Goal: Task Accomplishment & Management: Manage account settings

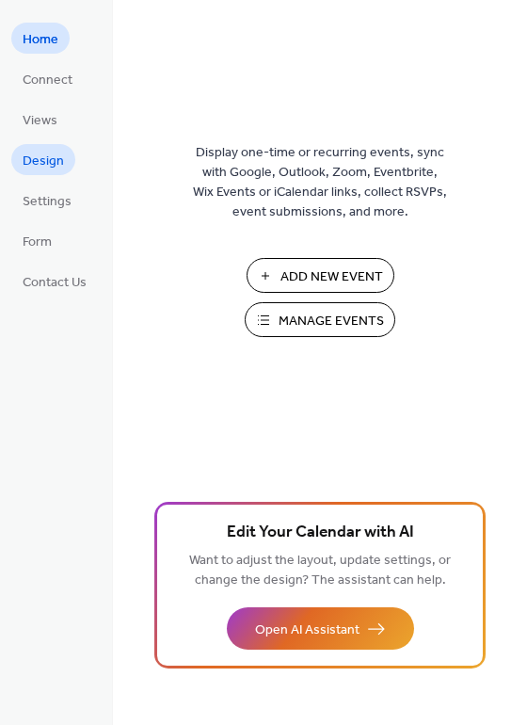
click at [54, 174] on link "Design" at bounding box center [43, 159] width 64 height 31
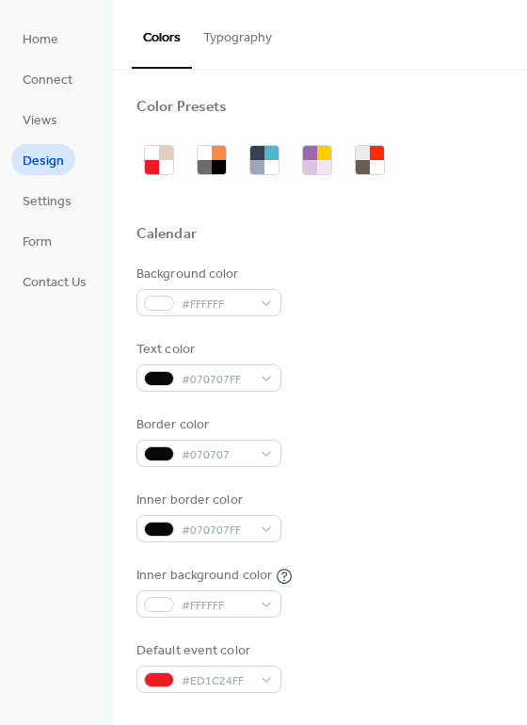
click at [48, 261] on ul "Home Connect Views Design Settings Form Contact Us" at bounding box center [54, 160] width 87 height 274
click at [49, 245] on span "Form" at bounding box center [37, 242] width 29 height 20
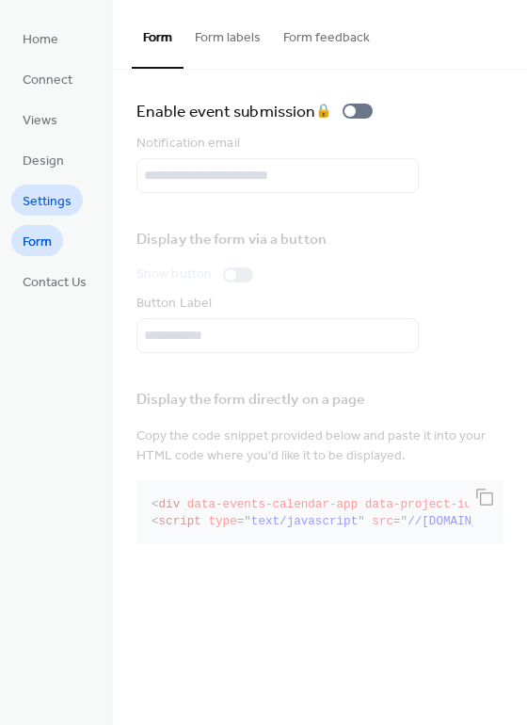
click at [58, 198] on span "Settings" at bounding box center [47, 202] width 49 height 20
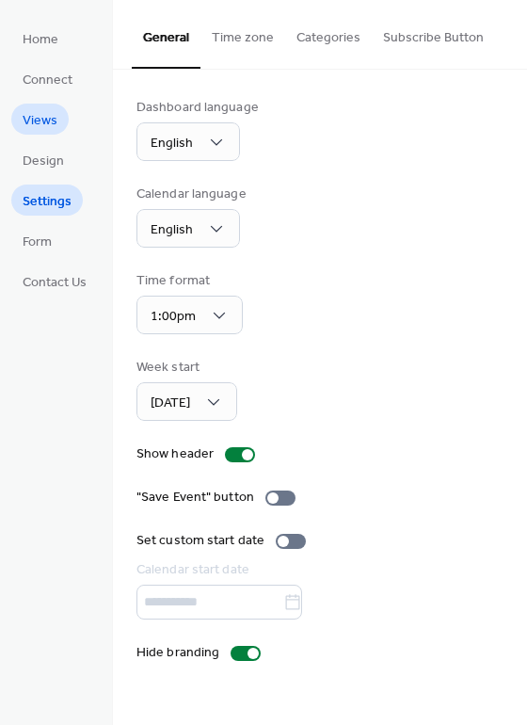
click at [59, 124] on link "Views" at bounding box center [39, 119] width 57 height 31
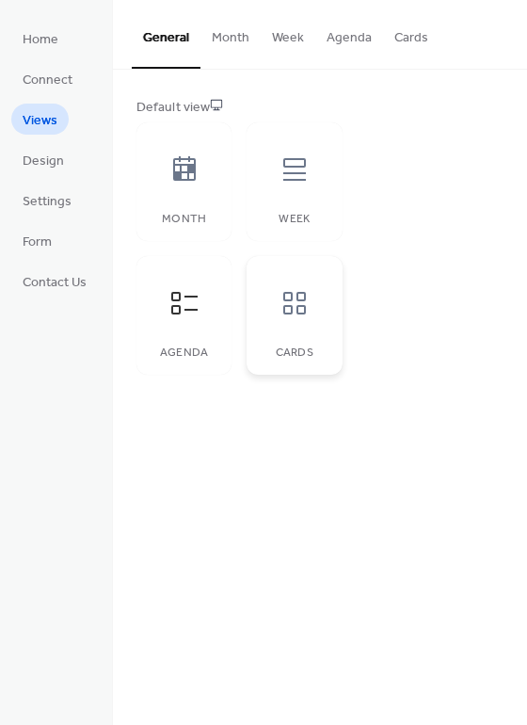
click at [281, 301] on icon at bounding box center [295, 303] width 30 height 30
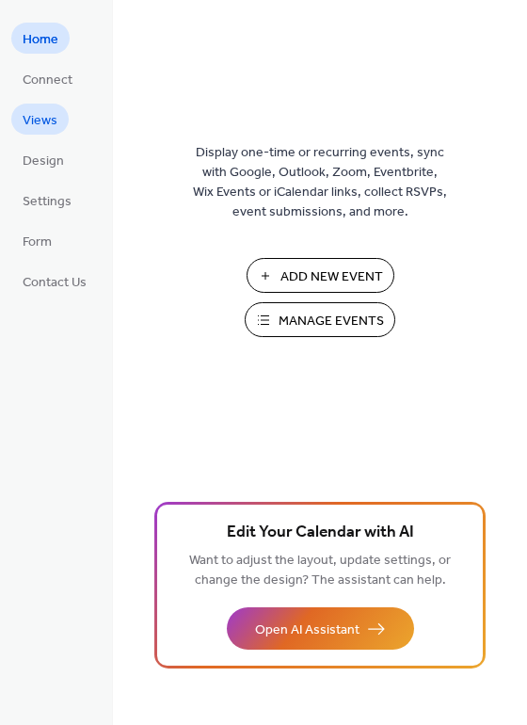
click at [50, 116] on span "Views" at bounding box center [40, 121] width 35 height 20
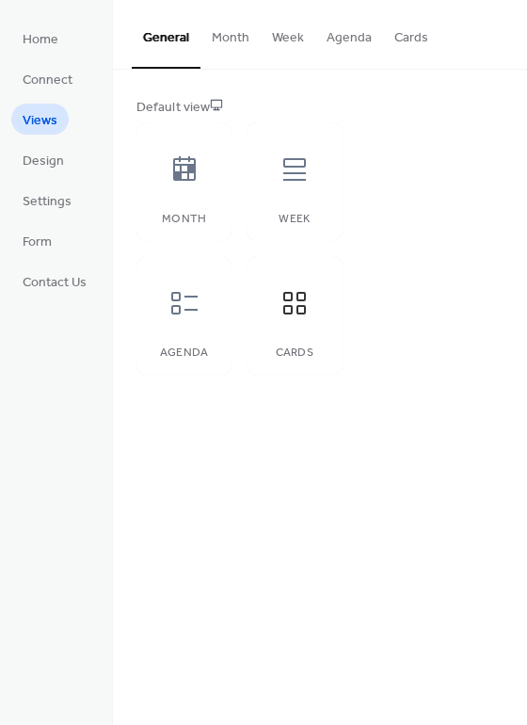
click at [397, 40] on button "Cards" at bounding box center [411, 33] width 56 height 67
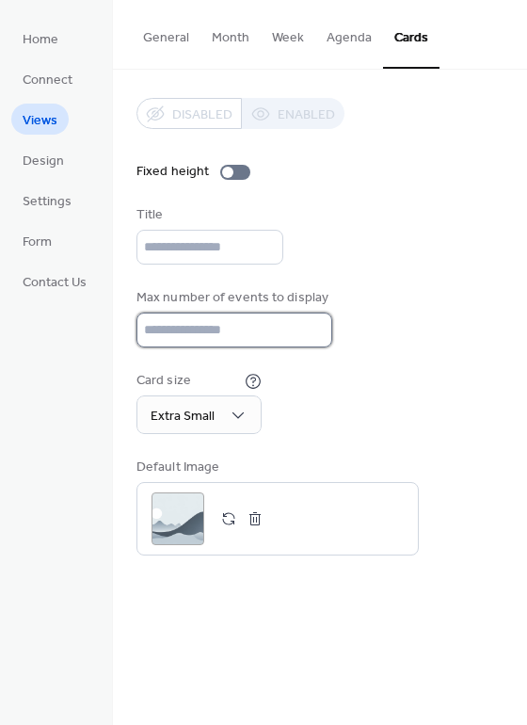
click at [206, 332] on input "*" at bounding box center [234, 329] width 196 height 35
type input "*"
click at [311, 321] on input "*" at bounding box center [234, 329] width 196 height 35
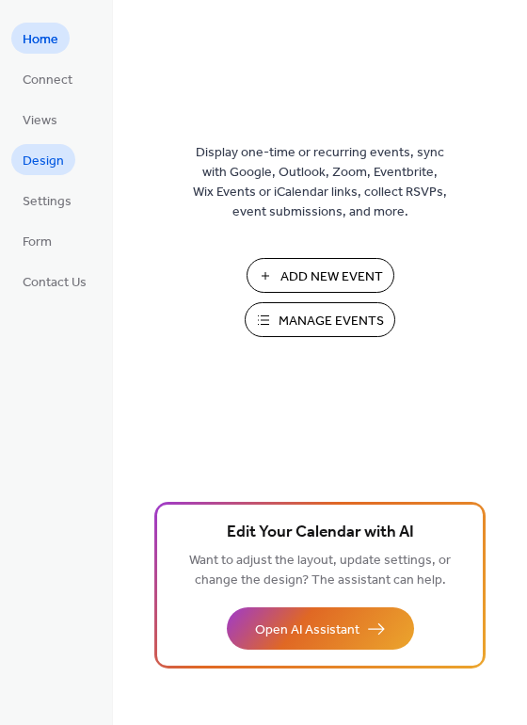
click at [57, 154] on span "Design" at bounding box center [43, 162] width 41 height 20
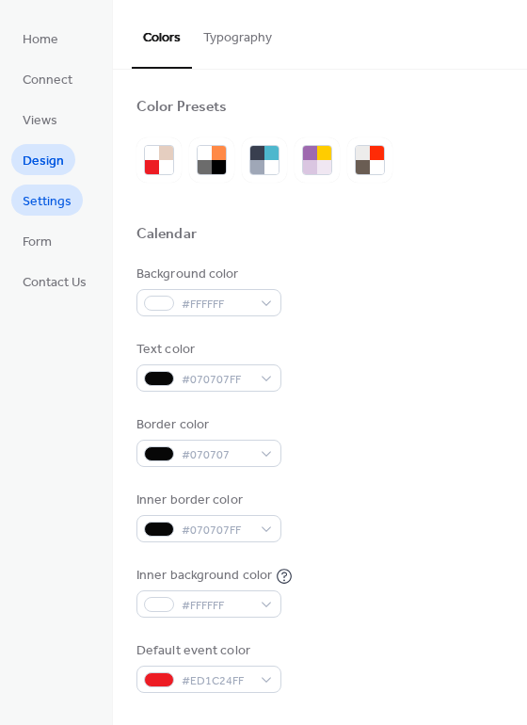
click at [58, 199] on span "Settings" at bounding box center [47, 202] width 49 height 20
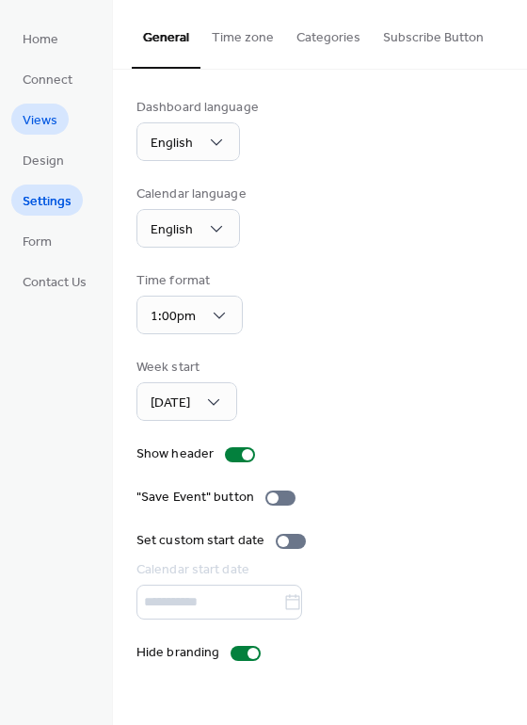
click at [63, 109] on link "Views" at bounding box center [39, 119] width 57 height 31
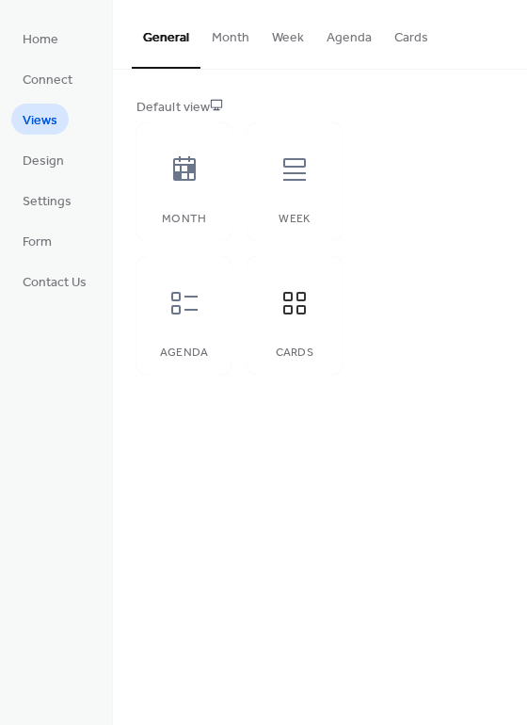
click at [409, 38] on button "Cards" at bounding box center [411, 33] width 56 height 67
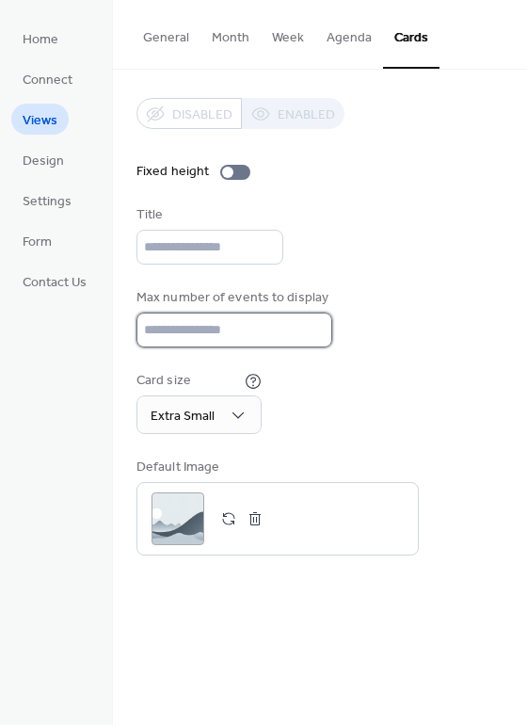
type input "*"
click at [311, 332] on input "*" at bounding box center [234, 329] width 196 height 35
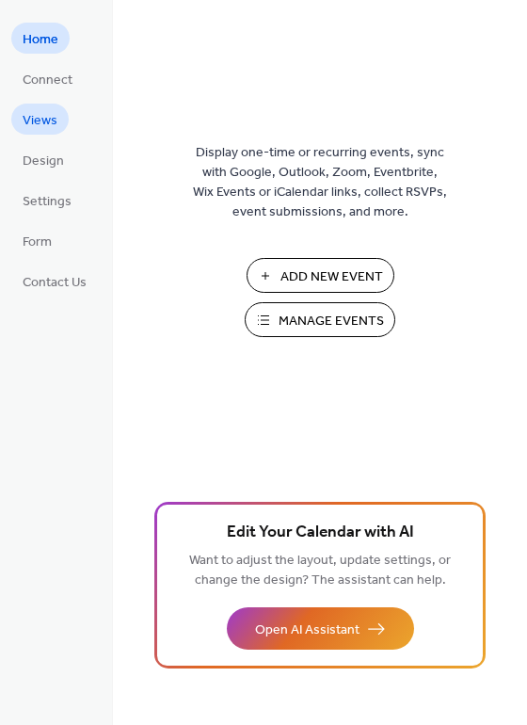
click at [49, 118] on span "Views" at bounding box center [40, 121] width 35 height 20
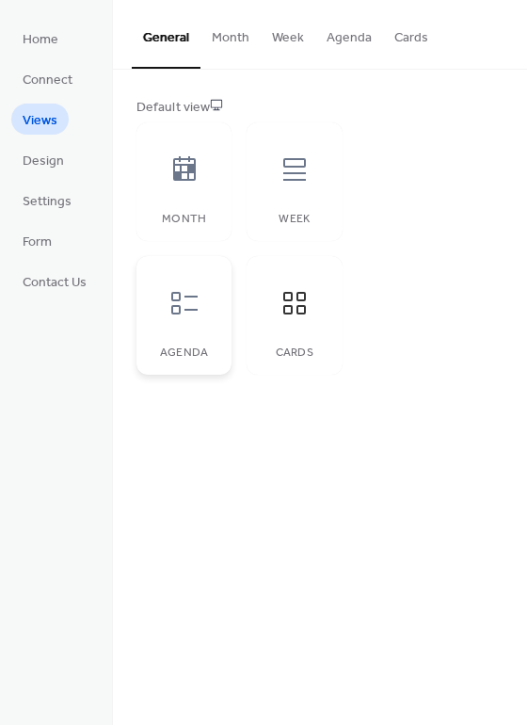
click at [175, 328] on div at bounding box center [184, 303] width 56 height 56
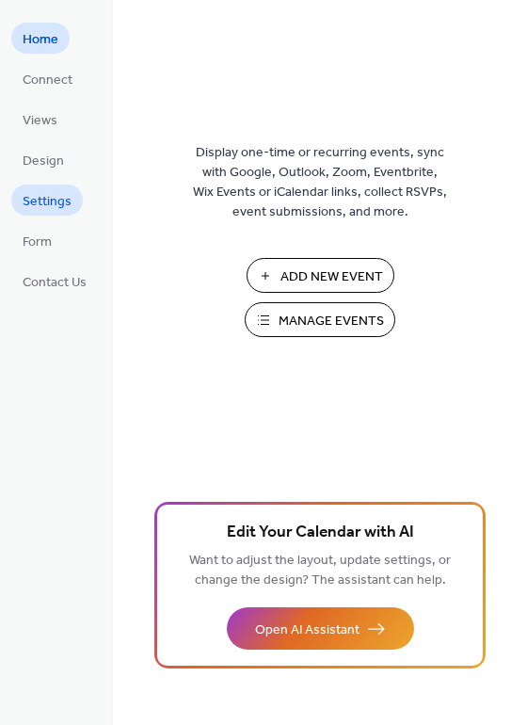
click at [55, 200] on span "Settings" at bounding box center [47, 202] width 49 height 20
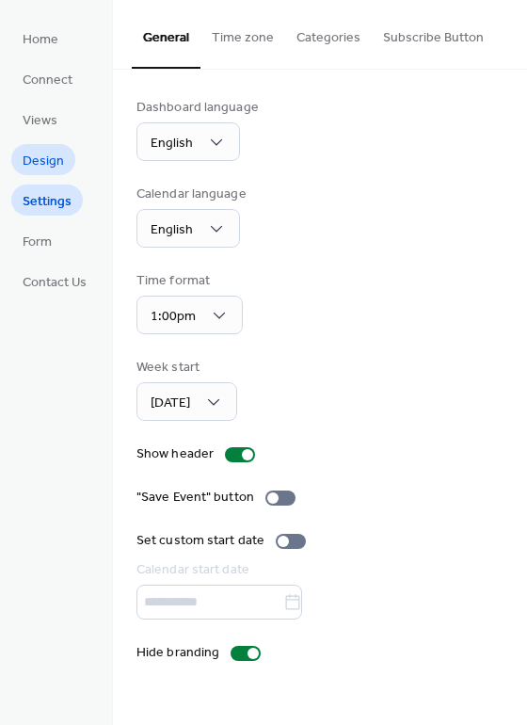
click at [64, 164] on link "Design" at bounding box center [43, 159] width 64 height 31
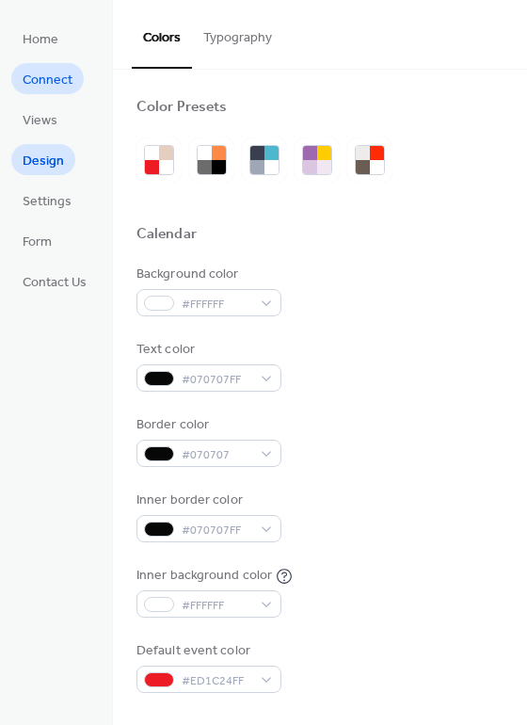
click at [62, 71] on span "Connect" at bounding box center [48, 81] width 50 height 20
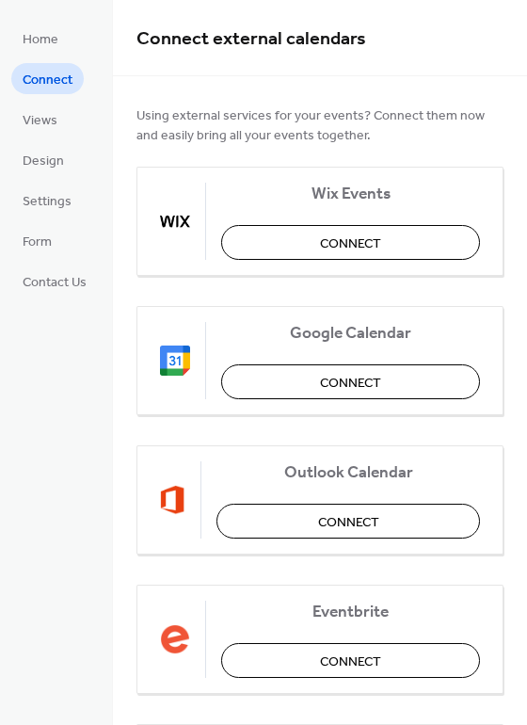
click at [58, 227] on li "Form" at bounding box center [37, 240] width 52 height 31
click at [56, 237] on link "Form" at bounding box center [37, 240] width 52 height 31
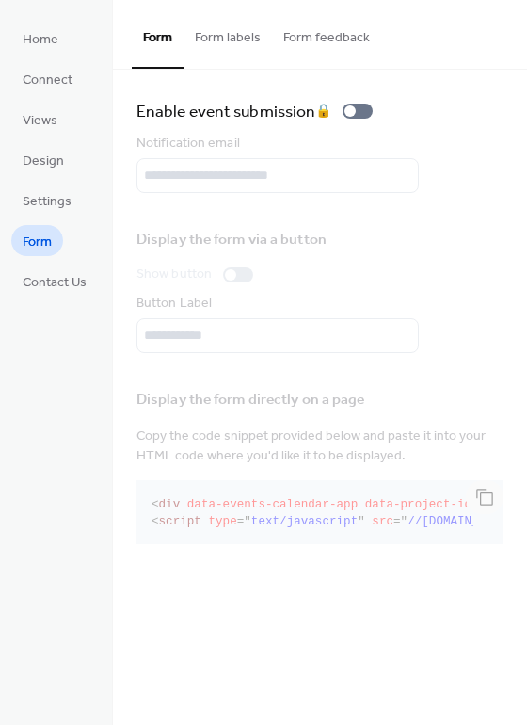
click at [56, 180] on ul "Home Connect Views Design Settings Form Contact Us" at bounding box center [54, 160] width 87 height 274
click at [54, 46] on span "Home" at bounding box center [41, 40] width 36 height 20
